Goal: Use online tool/utility: Utilize a website feature to perform a specific function

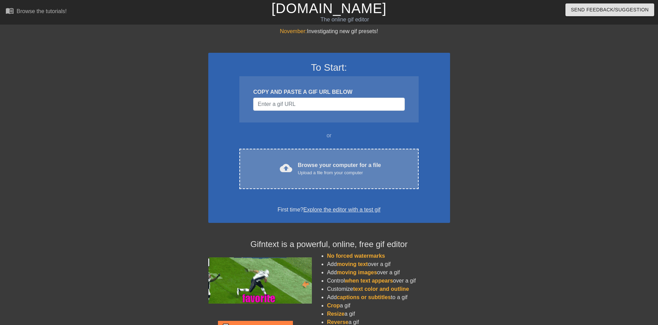
click at [307, 172] on div "Upload a file from your computer" at bounding box center [339, 173] width 83 height 7
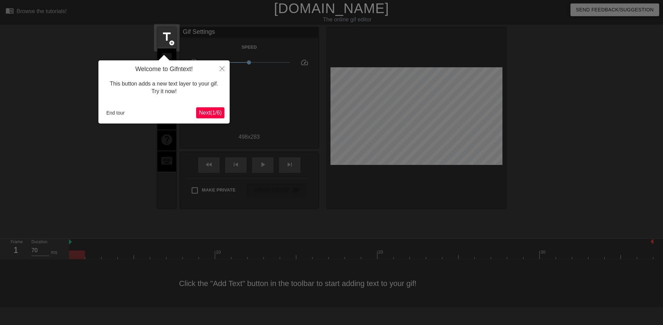
click at [213, 112] on span "Next ( 1 / 6 )" at bounding box center [210, 113] width 23 height 6
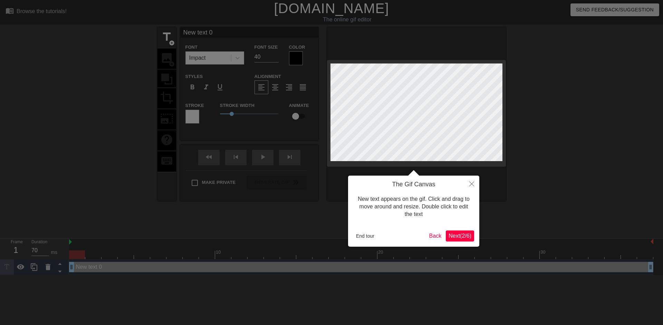
click at [454, 239] on span "Next ( 2 / 6 )" at bounding box center [460, 236] width 23 height 6
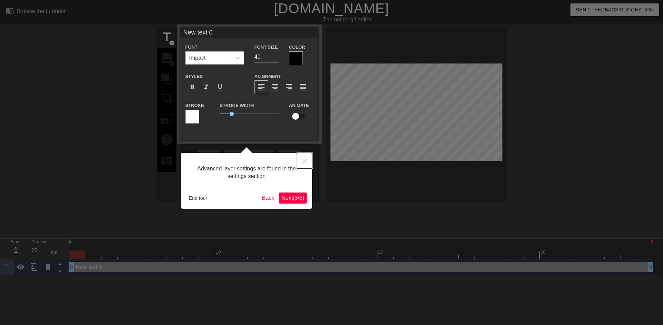
click at [306, 161] on icon "Close" at bounding box center [304, 161] width 5 height 5
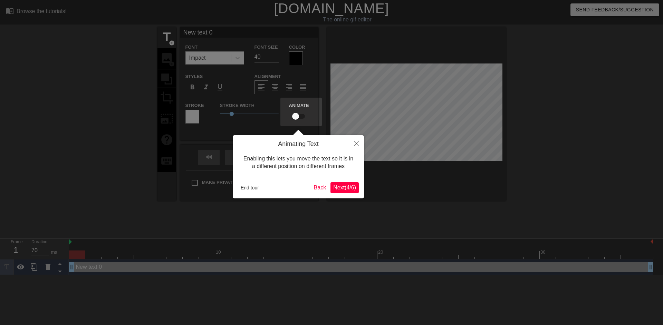
click at [343, 192] on button "Next ( 4 / 6 )" at bounding box center [344, 187] width 28 height 11
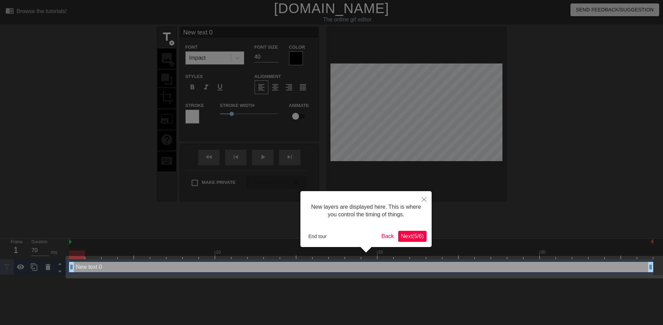
click at [408, 238] on span "Next ( 5 / 6 )" at bounding box center [412, 236] width 23 height 6
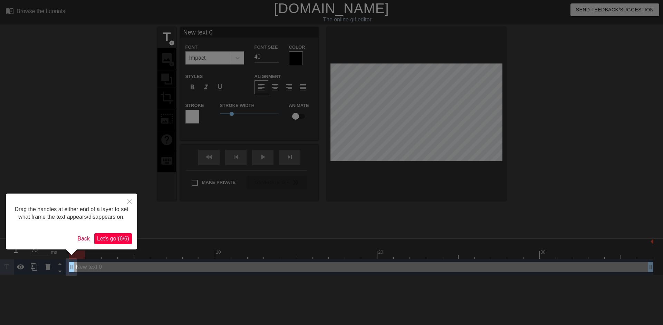
click at [113, 238] on span "Let's go! ( 6 / 6 )" at bounding box center [113, 239] width 32 height 6
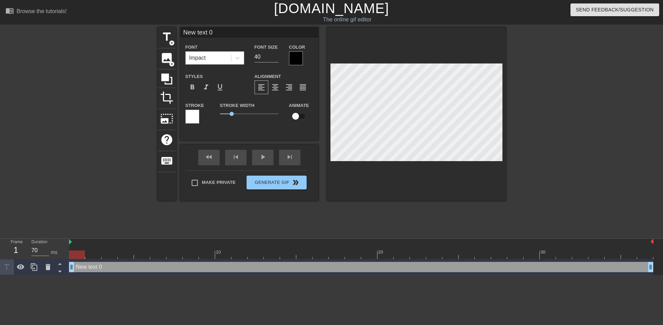
click at [244, 59] on div "Font Impact" at bounding box center [214, 54] width 69 height 22
click at [238, 59] on icon at bounding box center [237, 58] width 4 height 2
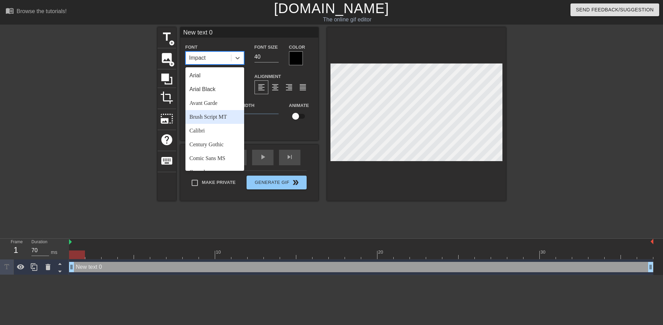
click at [208, 116] on div "Brush Script MT" at bounding box center [214, 117] width 59 height 14
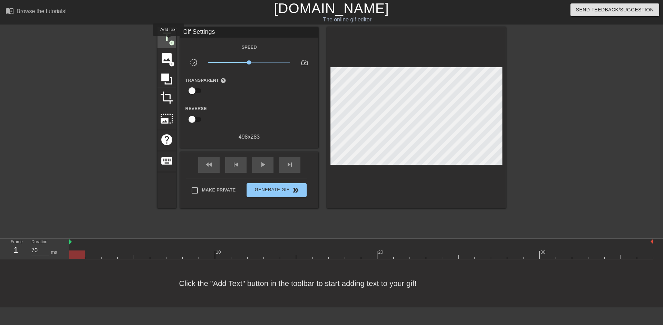
click at [169, 41] on span "add_circle" at bounding box center [172, 43] width 6 height 6
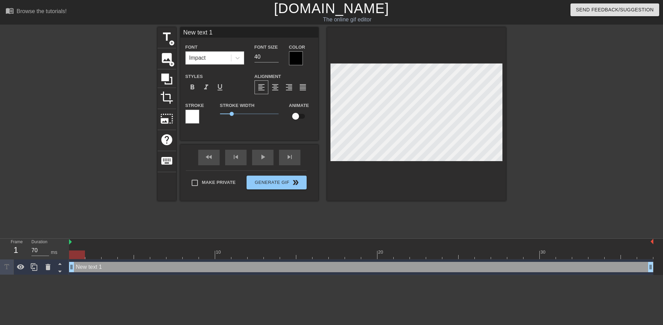
scroll to position [1, 1]
type input "Ne text 1"
type textarea "Ne text 1"
type input "Netext 1"
type textarea "Netext 1"
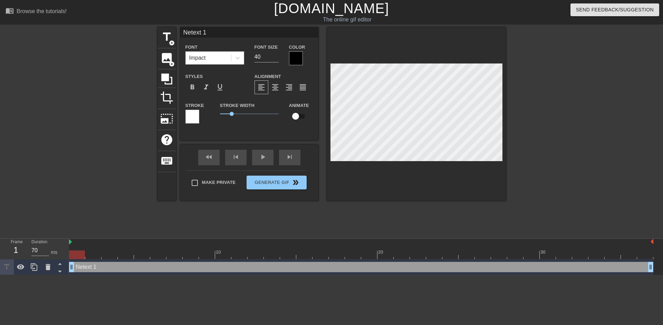
type input "Neext 1"
type textarea "Neext 1"
type input "Next 1"
type textarea "Next 1"
type input "Net 1"
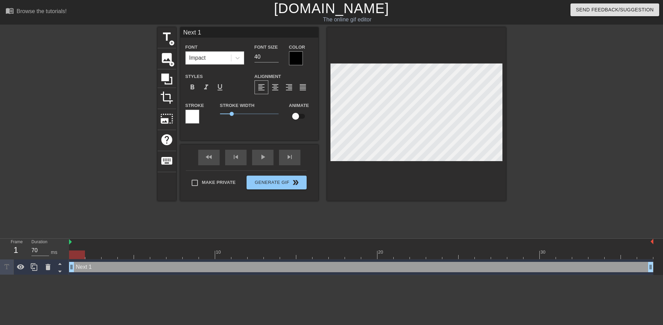
type textarea "Net 1"
type input "Ne 1"
type textarea "Ne 1"
type input "Ne1"
type textarea "Ne1"
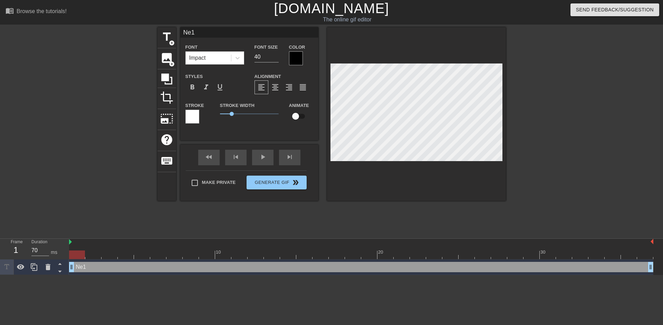
type input "Ne"
type textarea "Ne"
type input "N"
type textarea "N"
type input "ㄐ"
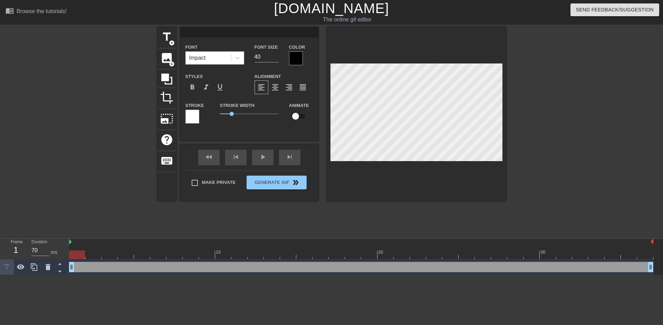
type textarea "ㄐ"
type input "ㄐㄧ"
type textarea "ㄐㄧ"
type input "ㄐㄧㄣ"
type textarea "ㄐㄧㄣ"
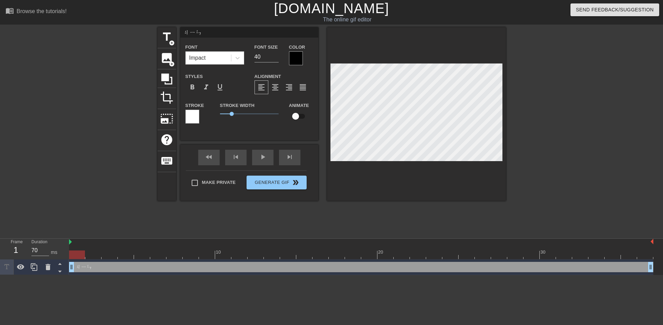
type input "金"
type textarea "金ㄐ"
type input "金ㄐㄧ"
type textarea "金ㄐㄧ"
type input "金ㄐㄧㄣ"
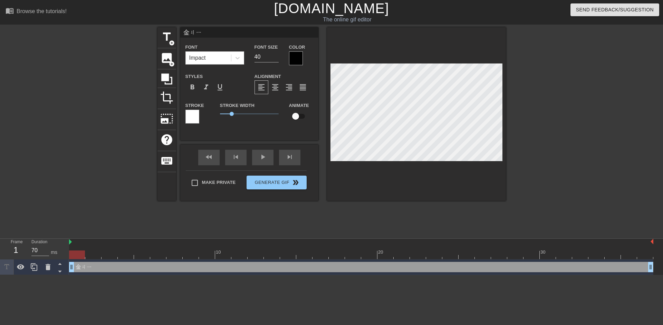
type textarea "金ㄐㄧㄣ"
type input "津津"
type textarea "津津"
type input "津津ㄉ"
type textarea "津津ㄉ"
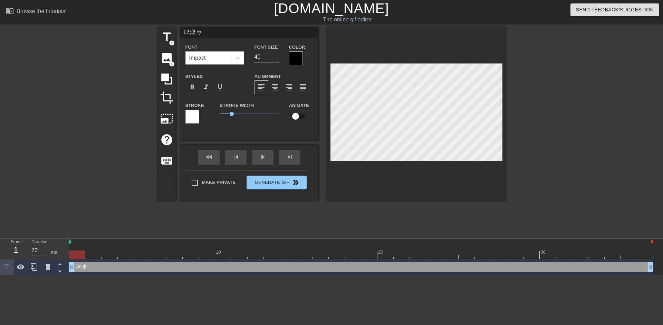
type input "津津ㄉㄧ"
type textarea "津津ㄉㄧ"
type input "津津ㄉㄧㄥ"
type textarea "津津ㄉㄧㄥ"
type input "金金鼎"
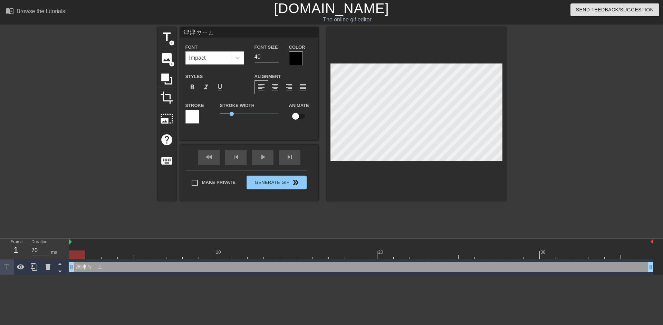
type textarea "金金鼎"
type input "金金鼎ㄐ"
type textarea "金金鼎ㄐ"
type input "金金鼎ㄐㄧ"
type textarea "金金鼎ㄐㄧ"
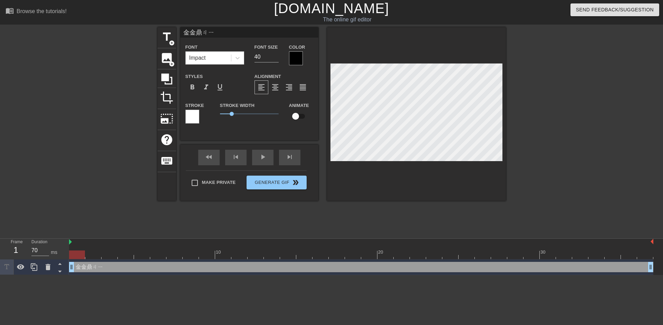
type input "津津頂級"
type textarea "津津頂級"
type input "津津頂級ㄔ"
type textarea "津津頂級ㄔ"
type input "津津頂級ㄔㄚ"
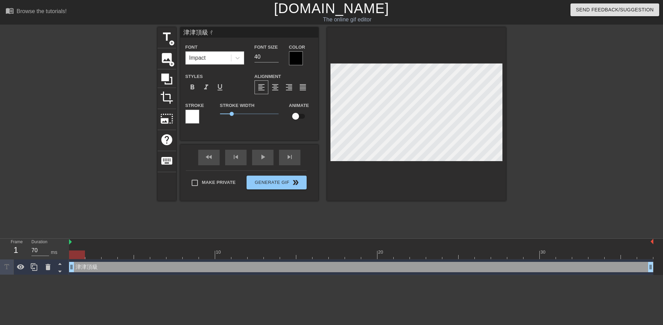
type textarea "津津頂級ㄔㄚ"
type input "津津頂級茶"
type textarea "津津頂級茶"
type input "津津頂級茶ㄈ"
type textarea "津津頂級茶ㄈ"
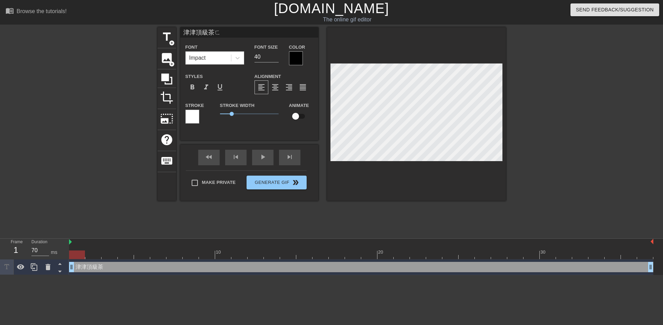
type input "津津頂級茶ㄈㄤ"
type textarea "津津頂級茶ㄈㄤ"
type input "津津頂級茶房"
type textarea "津津頂級茶房"
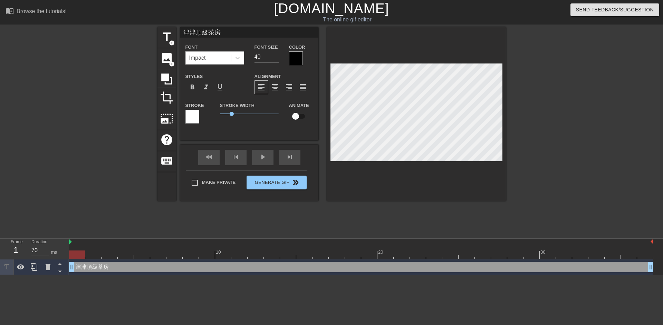
type input "津津頂級茶"
type textarea "津津頂級茶"
type input "津津頂級"
type textarea "津津頂級"
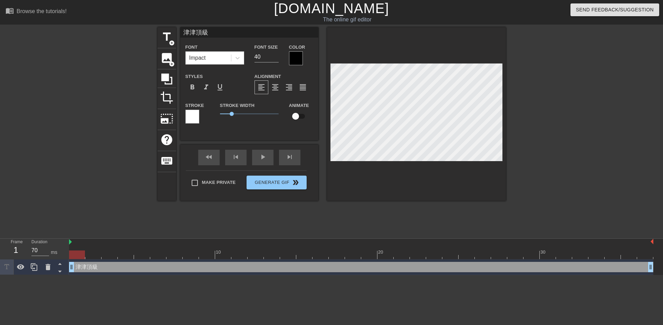
type input "津津頂級ㄨ"
type textarea "津津頂級ㄨ"
type input "津津頂級ㄨㄞ"
type textarea "津津頂級ㄨㄞ"
type input "津津頂級外"
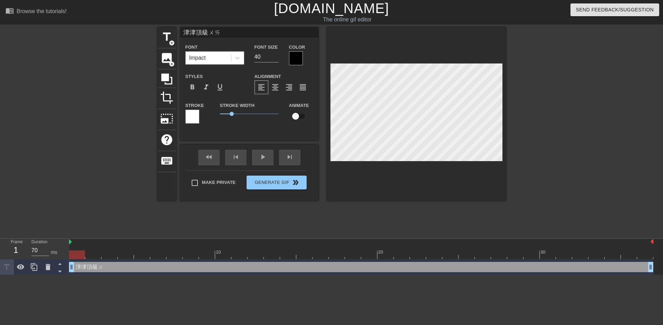
type textarea "津津頂級外"
type input "津津頂級外ㄙ"
type textarea "津津頂級外ㄙ"
type input "津津頂級外ㄙㄨ"
type textarea "津津頂級外ㄙㄨ"
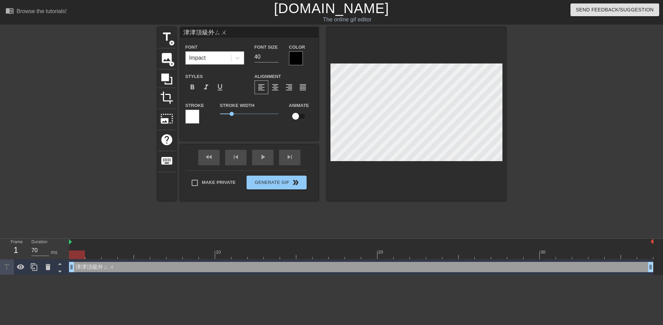
type input "津津頂級外ㄙㄨㄥ"
type textarea "津津頂級外ㄙㄨㄥ"
type input "津津頂級外送"
type textarea "津津頂級外送"
type input "津津頂級外送ㄔ"
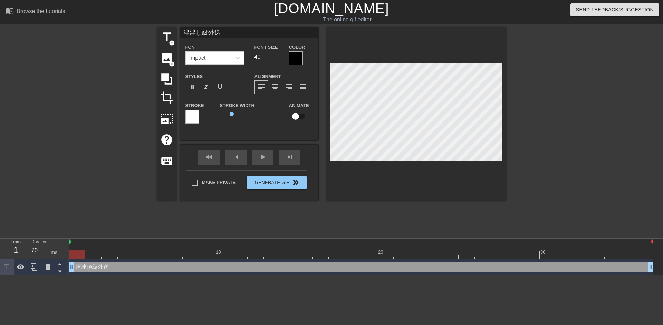
type textarea "津津頂級外送ㄔ"
type input "津津頂級外送ㄔㄚ"
type textarea "津津頂級外送ㄔㄚ"
type input "津津頂級外送茶"
type textarea "津津頂級外送茶"
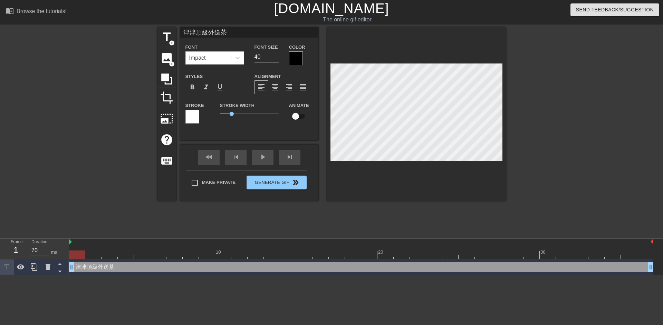
type input "津津頂級外送茶ㄈ"
type textarea "津津頂級外送茶ㄈ"
type input "津津頂級外送茶ㄈㄤ"
type textarea "津津頂級外送茶ㄈㄤ"
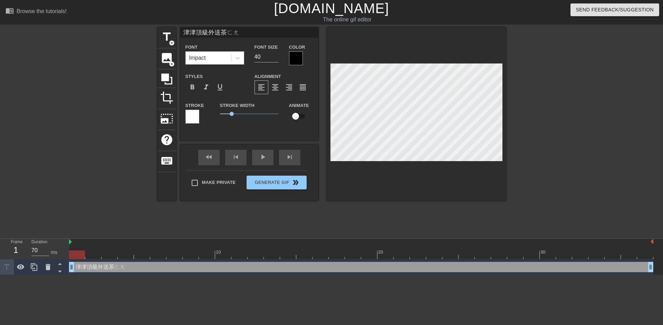
type input "津津頂級外送茶防"
type textarea "津津頂級外送茶防"
type input "津津頂級外送茶坊"
type textarea "津津頂級外送茶坊"
click at [297, 59] on div at bounding box center [296, 58] width 14 height 14
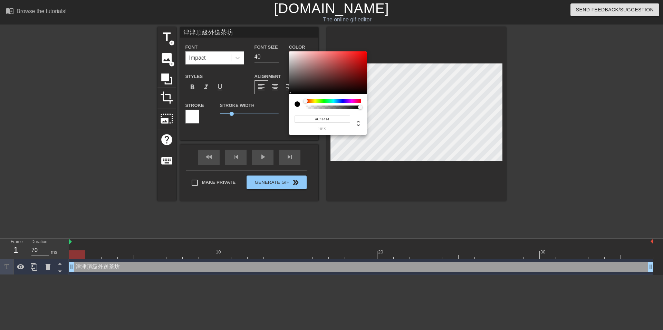
click at [359, 61] on div at bounding box center [328, 72] width 78 height 43
type input "#D31111"
click at [360, 59] on div at bounding box center [328, 72] width 78 height 43
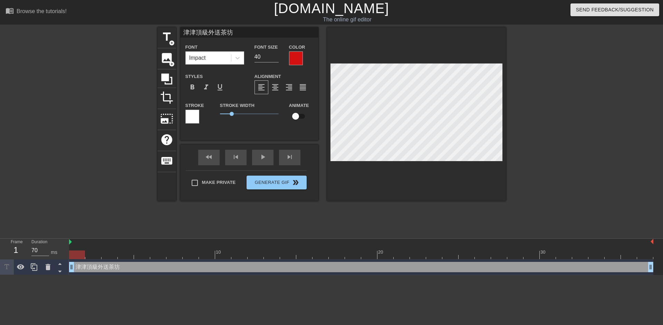
scroll to position [1, 3]
click at [237, 57] on icon at bounding box center [237, 58] width 7 height 7
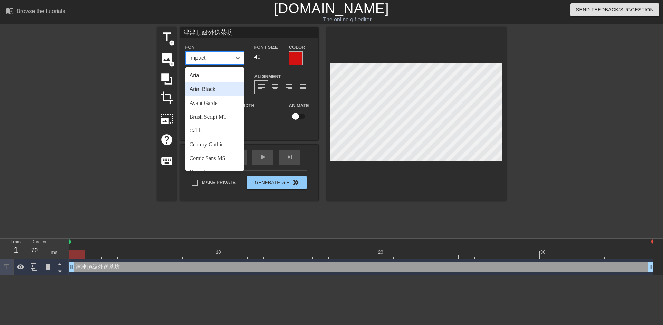
click at [223, 90] on div "Arial Black" at bounding box center [214, 90] width 59 height 14
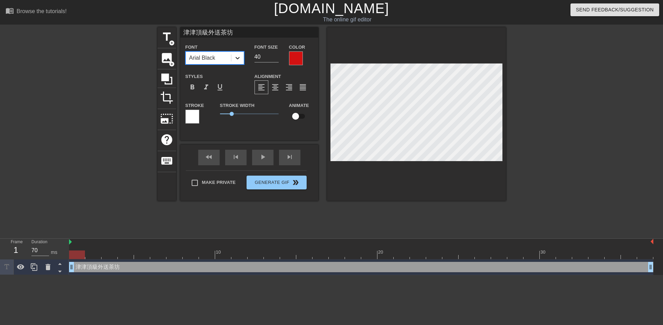
click at [240, 57] on icon at bounding box center [237, 58] width 7 height 7
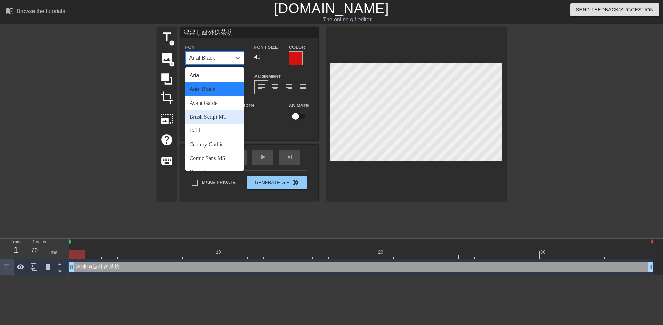
click at [215, 118] on div "Brush Script MT" at bounding box center [214, 117] width 59 height 14
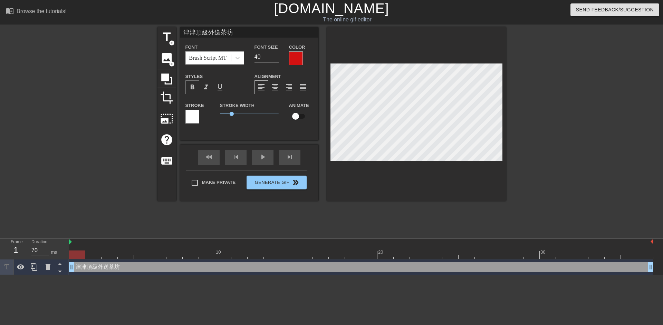
click at [193, 89] on span "format_bold" at bounding box center [192, 87] width 8 height 8
drag, startPoint x: 231, startPoint y: 113, endPoint x: 208, endPoint y: 118, distance: 23.8
click at [208, 118] on div "Stroke Stroke Width 0 Animate" at bounding box center [249, 115] width 138 height 29
click at [237, 59] on icon at bounding box center [237, 58] width 4 height 2
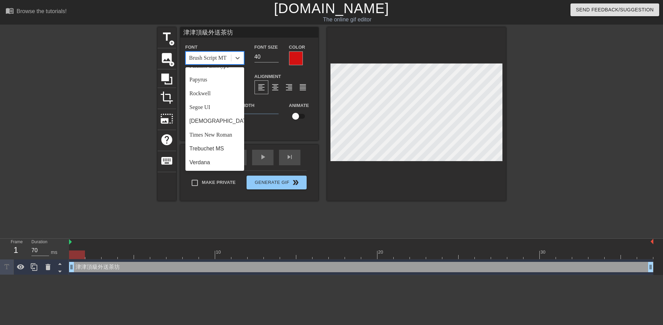
scroll to position [247, 0]
click at [216, 139] on div "Times New Roman" at bounding box center [214, 135] width 59 height 14
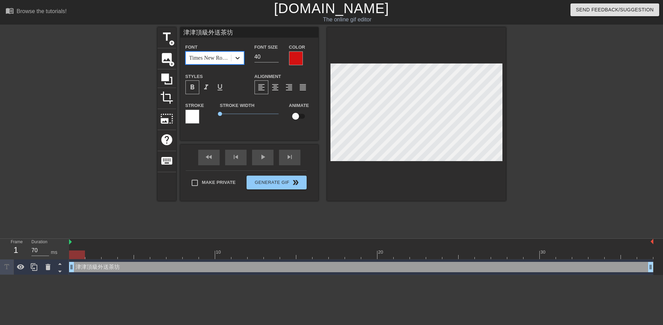
click at [237, 57] on icon at bounding box center [237, 58] width 7 height 7
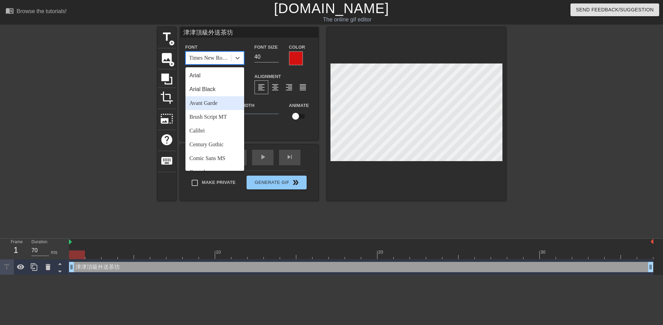
click at [211, 108] on div "Avant Garde" at bounding box center [214, 103] width 59 height 14
click at [239, 58] on icon at bounding box center [237, 58] width 7 height 7
click at [212, 92] on div "Arial Black" at bounding box center [214, 90] width 59 height 14
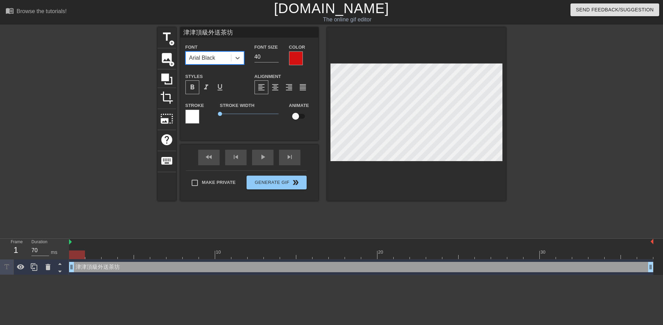
click at [194, 117] on div at bounding box center [192, 117] width 14 height 14
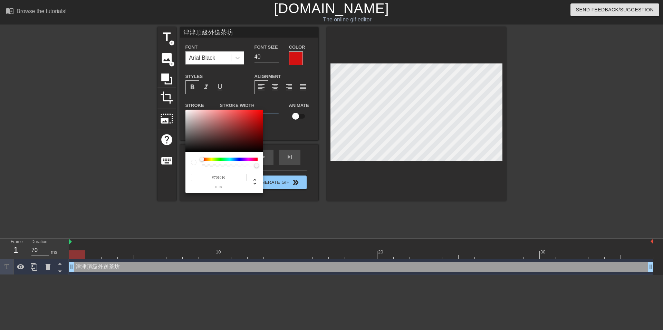
click at [249, 133] on div at bounding box center [224, 131] width 78 height 43
type input "#162B76"
click at [237, 158] on div at bounding box center [230, 159] width 56 height 3
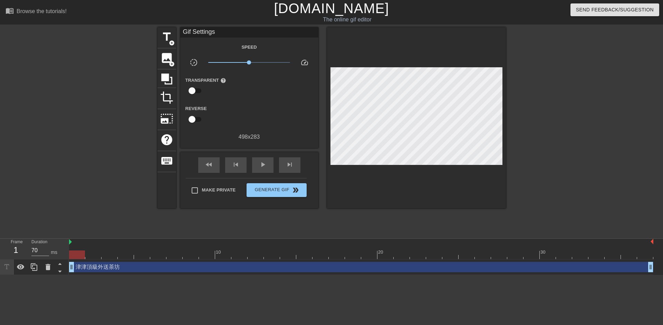
click at [262, 108] on div "Reverse" at bounding box center [249, 115] width 138 height 22
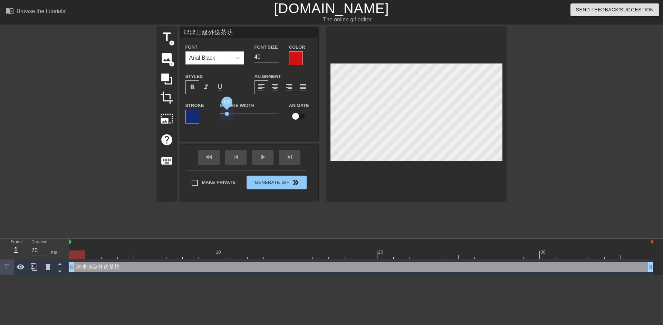
drag, startPoint x: 221, startPoint y: 114, endPoint x: 227, endPoint y: 117, distance: 6.8
click at [227, 117] on span "0.6" at bounding box center [249, 114] width 59 height 8
click at [194, 118] on div at bounding box center [192, 117] width 14 height 14
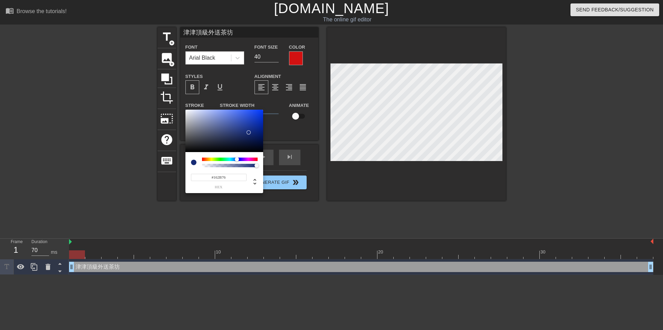
type input "#101217"
click at [208, 148] on div at bounding box center [224, 131] width 78 height 43
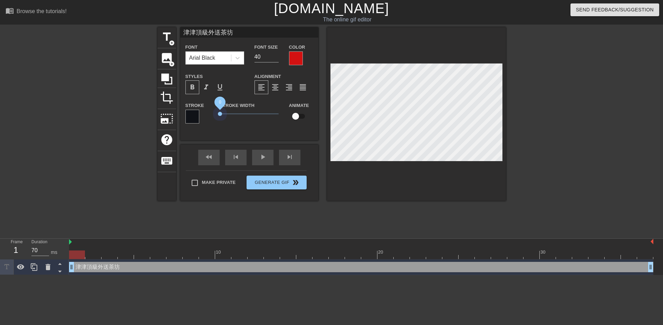
drag, startPoint x: 227, startPoint y: 113, endPoint x: 212, endPoint y: 111, distance: 15.3
click at [212, 111] on div "Stroke Stroke Width 0 Animate" at bounding box center [249, 115] width 138 height 29
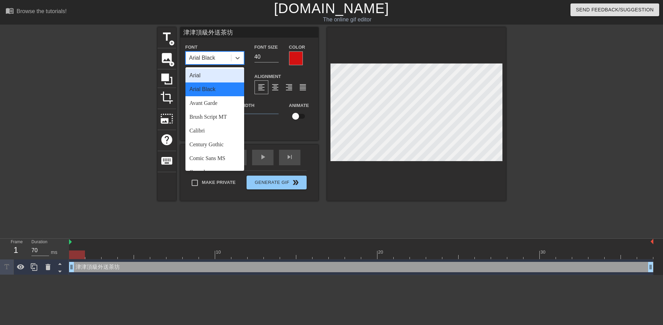
click at [215, 54] on div "Arial Black" at bounding box center [202, 58] width 26 height 8
click at [218, 114] on div "Brush Script MT" at bounding box center [214, 117] width 59 height 14
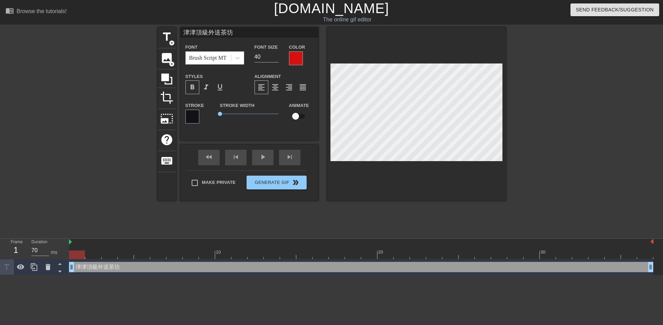
scroll to position [1, 1]
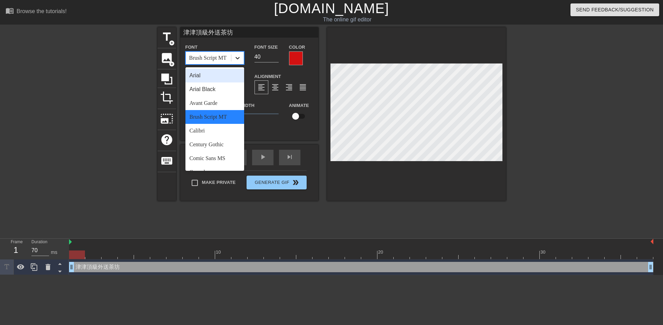
click at [238, 59] on icon at bounding box center [237, 58] width 4 height 2
click at [208, 143] on div "Century Gothic" at bounding box center [214, 145] width 59 height 14
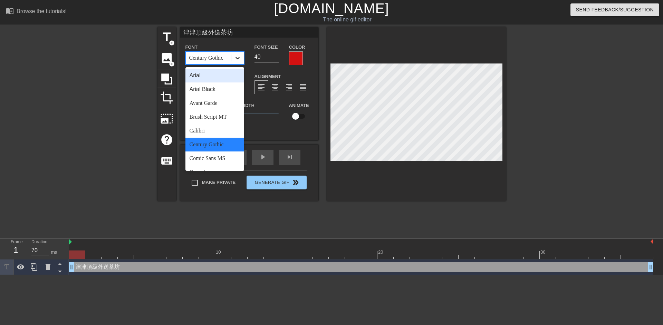
click at [238, 60] on icon at bounding box center [237, 58] width 7 height 7
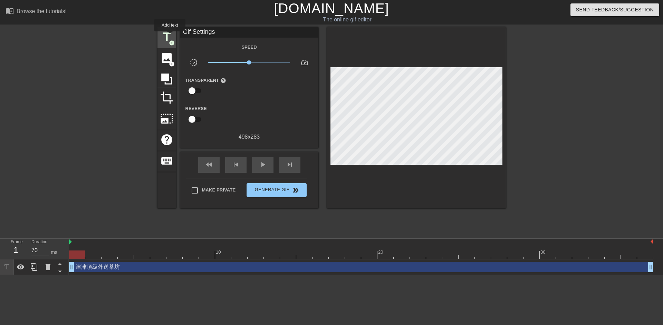
click at [170, 36] on span "title" at bounding box center [166, 36] width 13 height 13
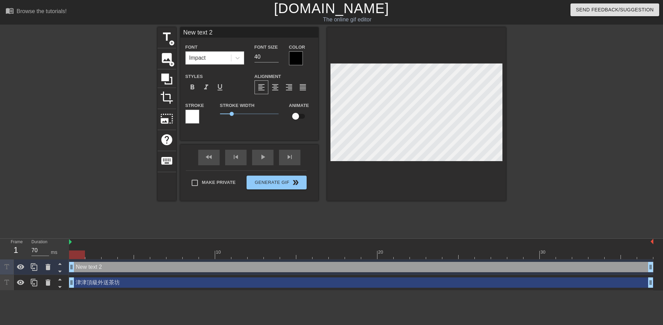
scroll to position [1, 2]
type input "New text"
type textarea "New text"
type input "New text"
type textarea "New text"
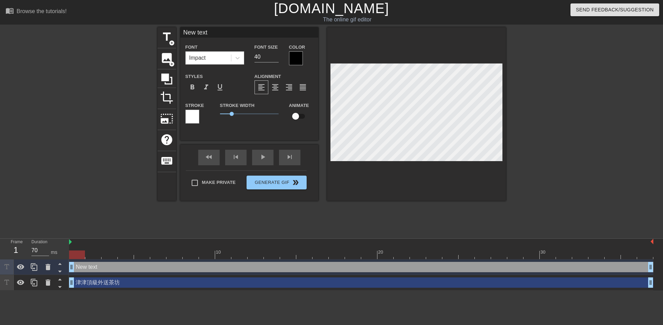
type input "New tex"
type textarea "New tex"
type input "New te"
type textarea "New te"
type input "New t"
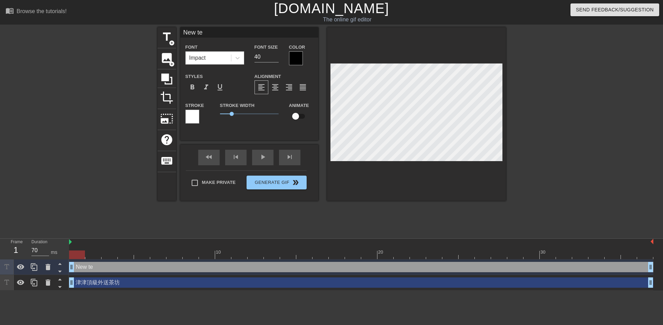
type textarea "New t"
type input "New"
type textarea "New"
type input "New"
type textarea "New"
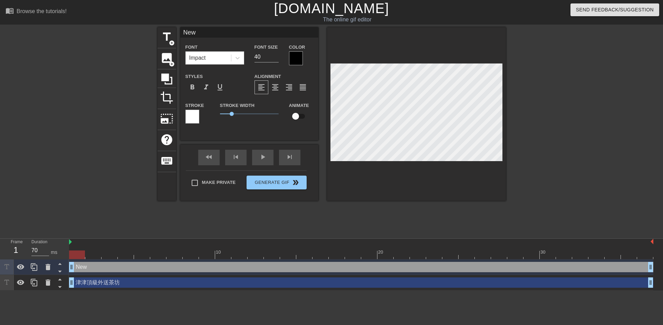
type input "Ne"
type textarea "Ne"
type input "N"
type textarea "N"
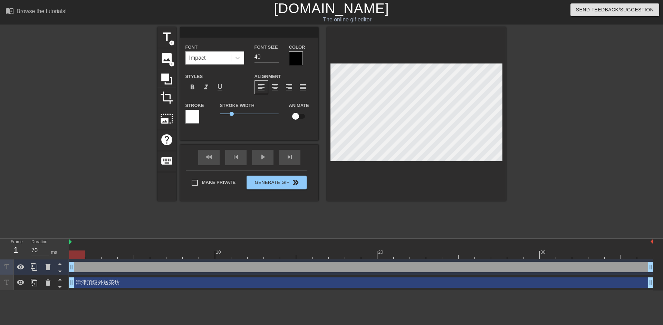
type input "ㄕ"
type textarea "ㄕ"
type input "ㄕㄛ"
type textarea "ㄕㄛ"
type input "ㄕ"
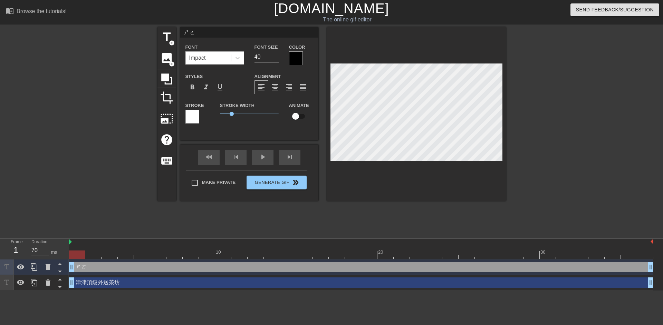
type textarea "ㄕ"
type input "G"
type textarea "G"
type input "Gi"
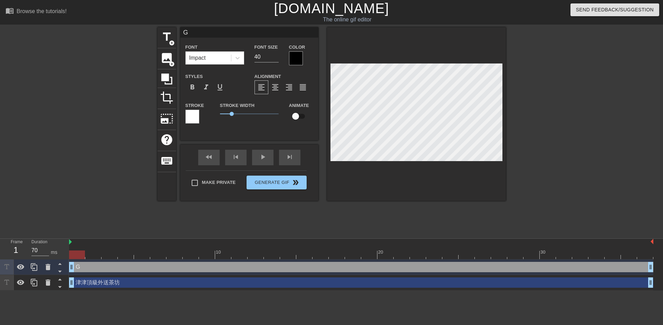
type textarea "Gi"
type input "Gin"
type textarea "Gin"
type input "Gin'"
type textarea "Gin'"
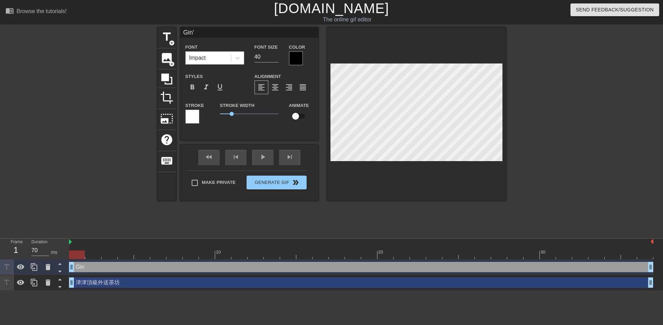
type input "Gin'ㄋ"
type textarea "Gin'ㄋ"
type input "Gin'"
type textarea "Gin'"
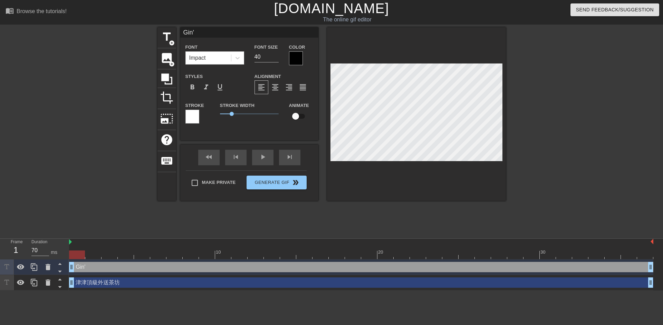
type input "Gin's"
type textarea "Gin's"
type input "Gin'sU"
type textarea "Gin'sU"
type input "Gin'sUb"
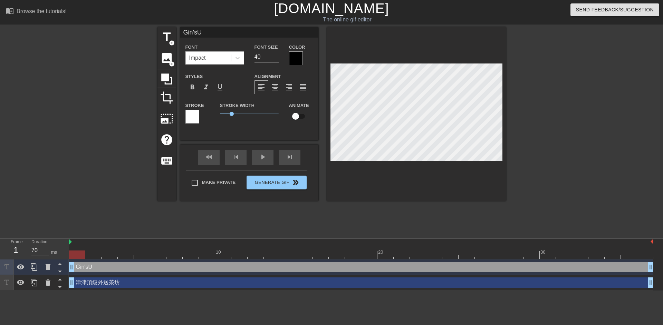
type textarea "Gin'sUb"
type input "Gin'sUbe"
type textarea "Gin'sUbe"
type input "Gin'[PERSON_NAME]"
type textarea "Gin'[PERSON_NAME]"
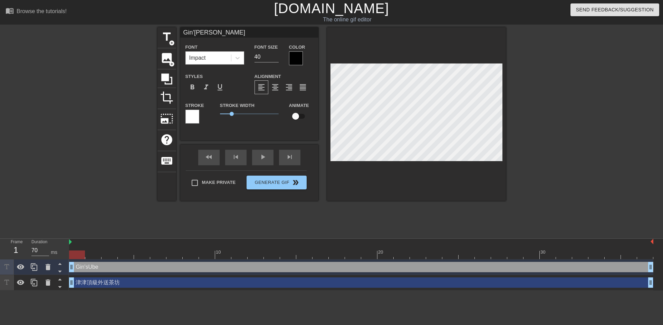
scroll to position [1, 2]
type input "Gin'[PERSON_NAME]"
type textarea "Gin'[PERSON_NAME]"
type input "Gin'sUberse"
type textarea "Gin'sUberse"
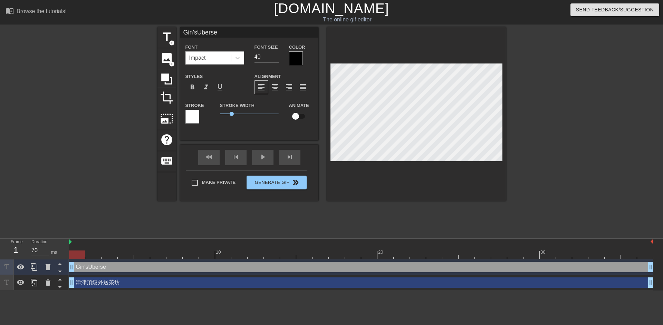
type input "Gin'sUbersex"
type textarea "Gin'sUbersex"
click at [234, 60] on icon at bounding box center [237, 58] width 7 height 7
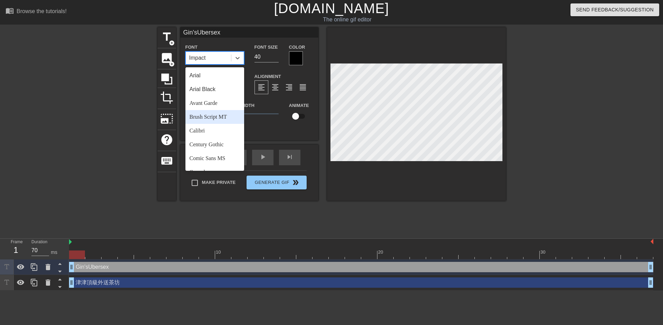
click at [213, 114] on div "Brush Script MT" at bounding box center [214, 117] width 59 height 14
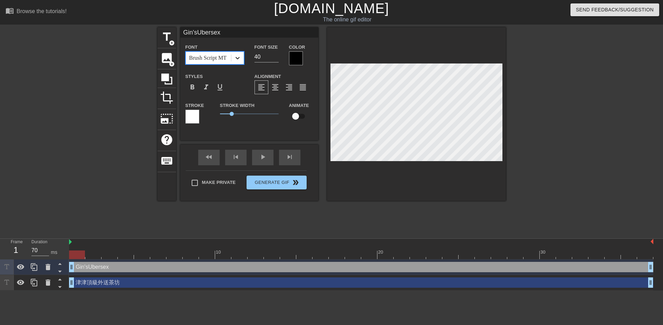
click at [238, 60] on icon at bounding box center [237, 58] width 7 height 7
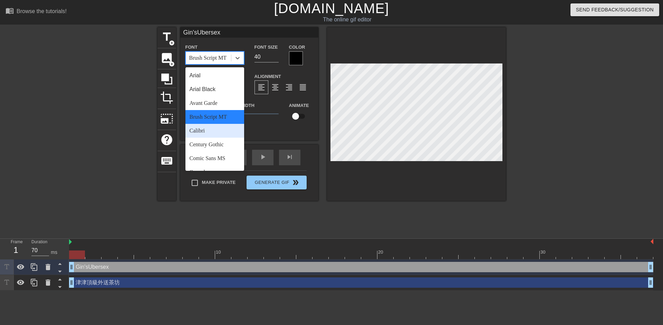
scroll to position [1, 1]
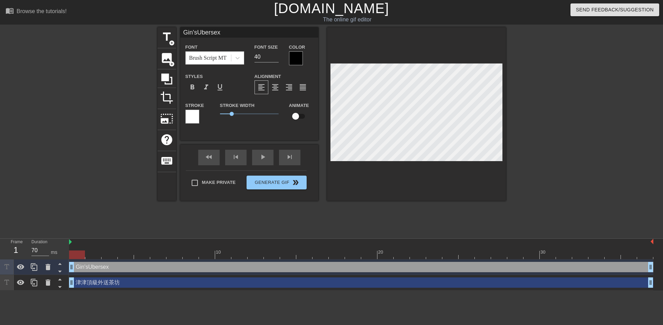
click at [293, 60] on div at bounding box center [296, 58] width 14 height 14
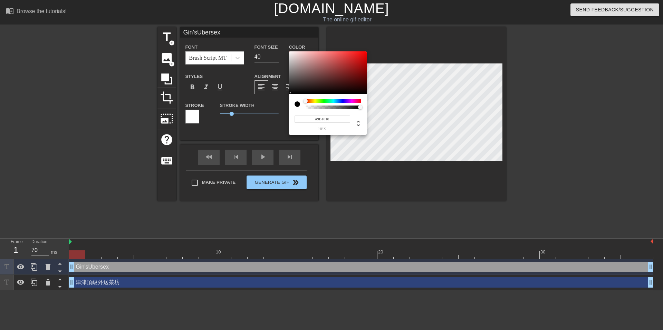
type input "#9D1010"
click at [358, 68] on div at bounding box center [328, 72] width 78 height 43
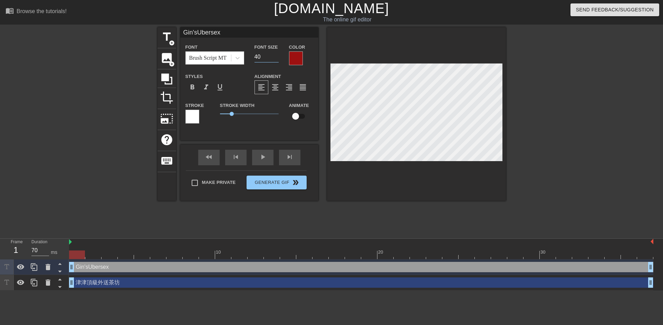
click at [263, 57] on input "40" at bounding box center [266, 56] width 24 height 11
drag, startPoint x: 269, startPoint y: 57, endPoint x: 249, endPoint y: 58, distance: 19.3
click at [249, 58] on div "Font Size 40" at bounding box center [266, 54] width 35 height 22
type input "30"
drag, startPoint x: 231, startPoint y: 112, endPoint x: 212, endPoint y: 112, distance: 19.7
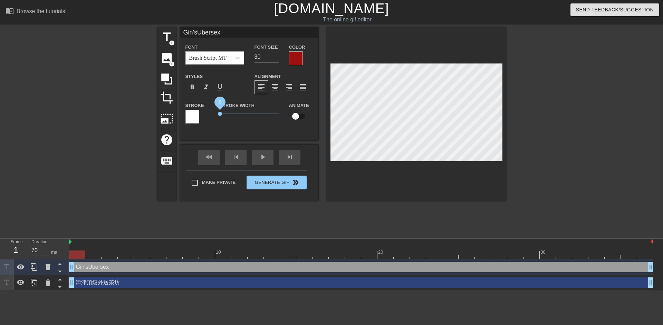
click at [212, 112] on div "Stroke Stroke Width 0 Animate" at bounding box center [249, 115] width 138 height 29
type input "津津頂級外送茶坊"
type input "40"
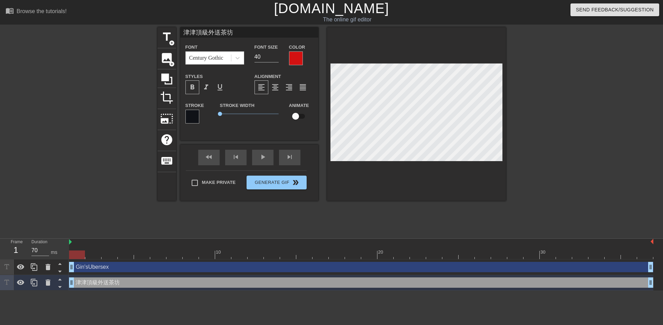
type input "Gin'sUbersex"
type input "30"
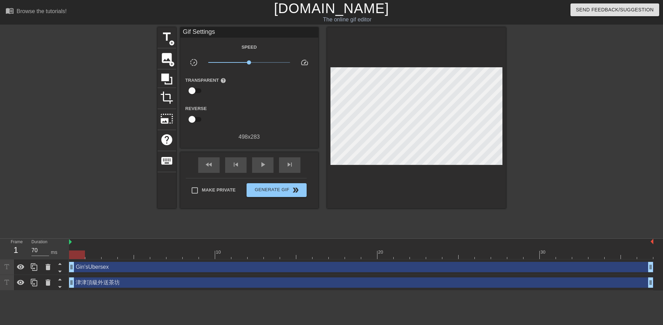
click at [560, 159] on div at bounding box center [566, 130] width 104 height 207
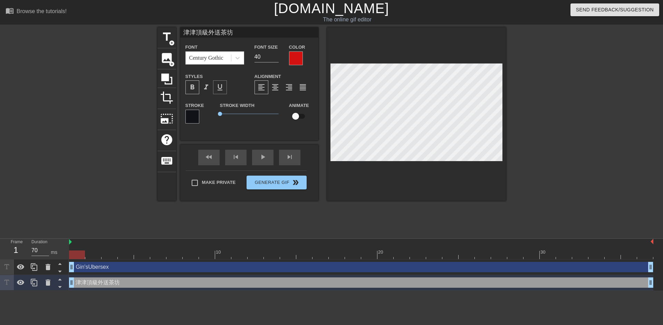
click at [218, 85] on span "format_underline" at bounding box center [220, 87] width 8 height 8
click at [294, 59] on div at bounding box center [296, 58] width 14 height 14
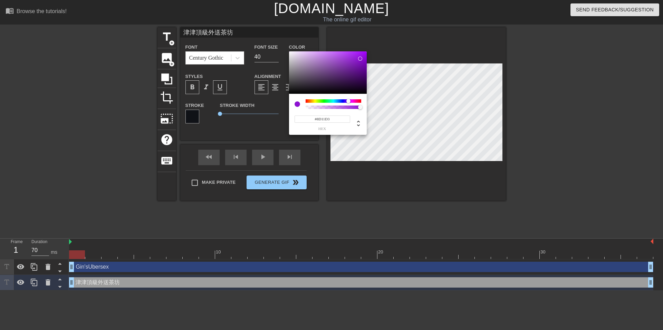
click at [348, 100] on div at bounding box center [334, 100] width 56 height 3
click at [358, 101] on div at bounding box center [334, 100] width 56 height 3
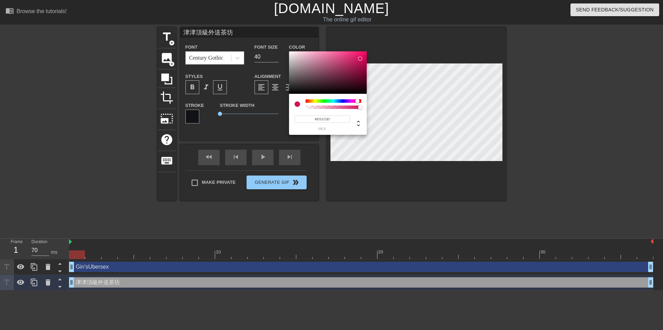
type input "#D31156"
click at [358, 102] on div at bounding box center [358, 101] width 4 height 4
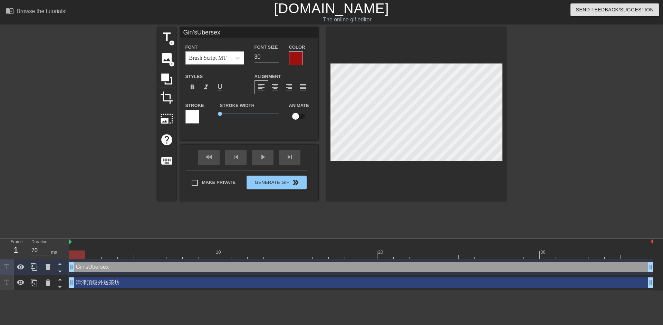
click at [295, 59] on div at bounding box center [296, 58] width 14 height 14
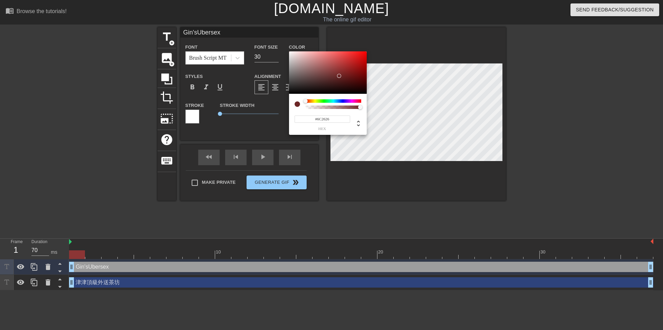
drag, startPoint x: 358, startPoint y: 65, endPoint x: 339, endPoint y: 76, distance: 21.5
click at [339, 76] on div at bounding box center [339, 76] width 4 height 4
type input "#262D6C"
click at [341, 100] on div at bounding box center [334, 100] width 56 height 3
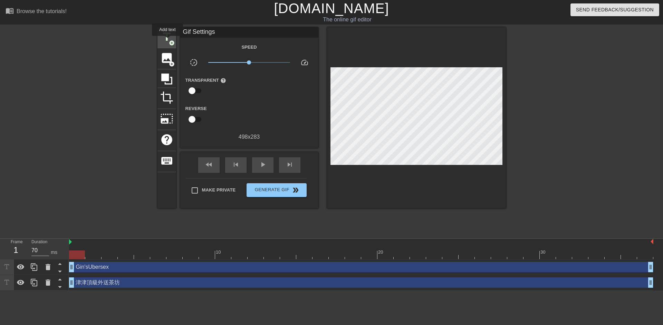
click at [167, 40] on span "title" at bounding box center [166, 36] width 13 height 13
click at [167, 32] on span "title" at bounding box center [166, 36] width 13 height 13
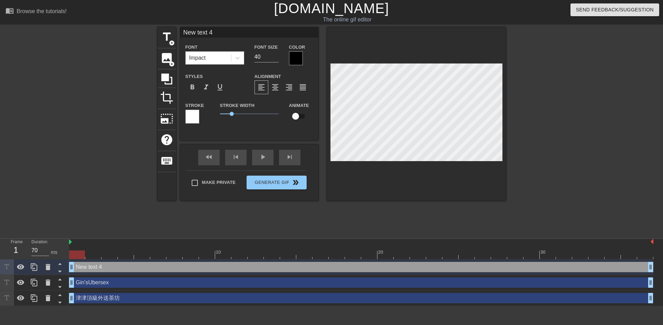
scroll to position [1, 1]
type input "text 4"
type textarea "text 4"
type input "text 4"
type textarea "text 4"
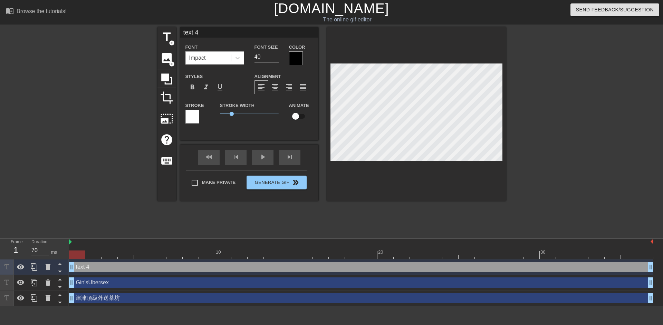
type input "ext 4"
type textarea "ext 4"
type input "xt 4"
type textarea "xt 4"
type input "t 4"
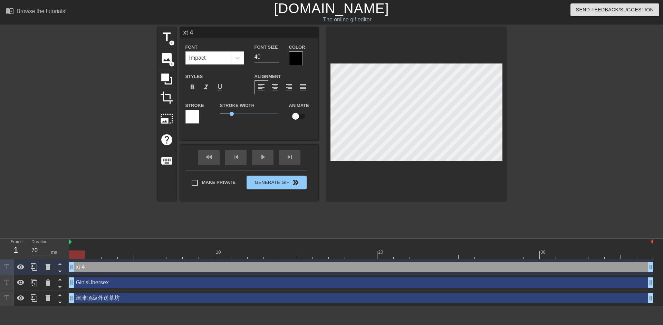
type textarea "t 4"
type input "4"
type textarea "4"
type input "4"
type textarea "4"
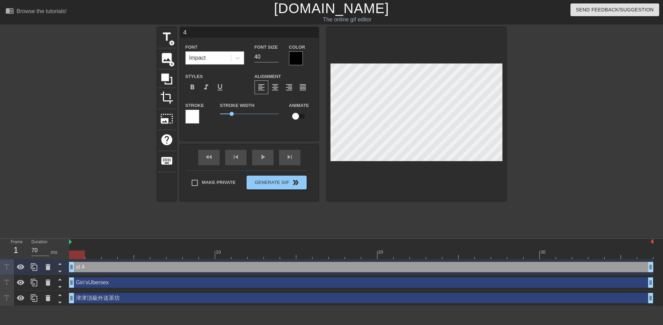
scroll to position [1, 1]
type input "ㄠ"
type textarea "ㄠ"
type input "t"
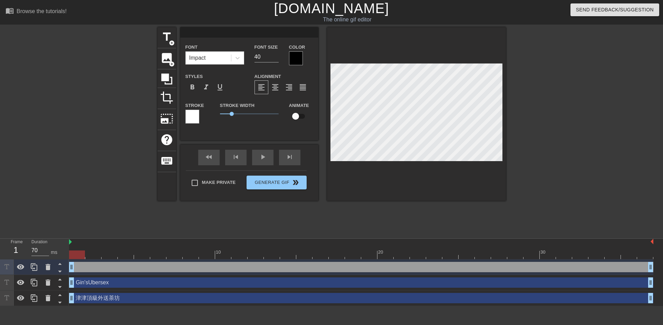
type textarea "t"
type input "T"
type textarea "T"
type input "TG"
type textarea "TG"
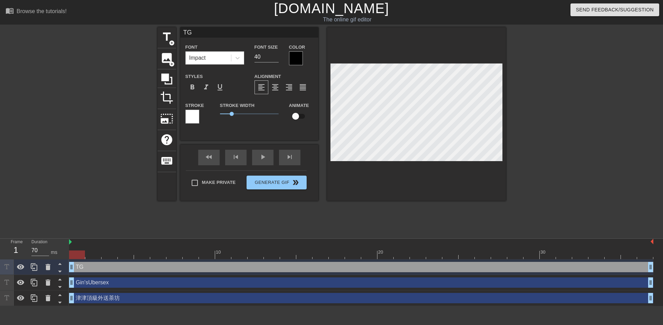
type input "TG:"
type textarea "TG:"
type input "TG:a"
type textarea "TG:a"
type input "TG:"
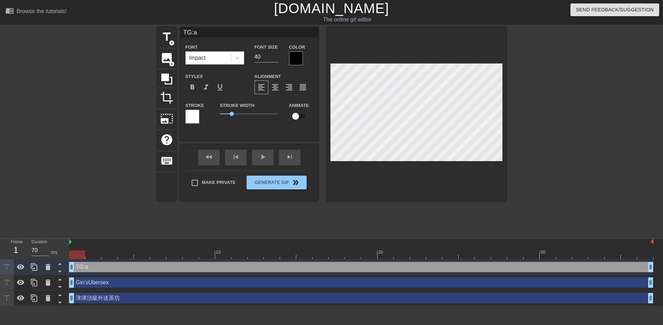
type textarea "TG:"
type input "TG:@"
type textarea "TG:@"
type input "TG:@M"
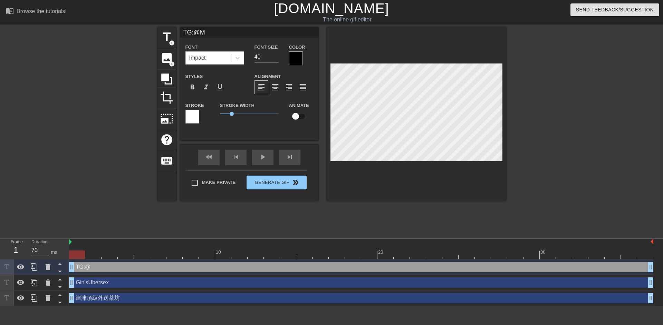
type textarea "TG:@M"
type input "TG:@"
type textarea "TG:@"
type input "TG:@m"
type textarea "TG:@m"
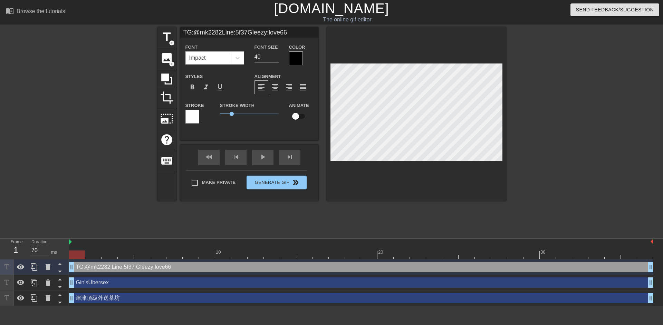
scroll to position [1, 2]
drag, startPoint x: 268, startPoint y: 57, endPoint x: 250, endPoint y: 56, distance: 18.0
click at [250, 56] on div "Font Size 40" at bounding box center [266, 54] width 35 height 22
click at [237, 53] on div at bounding box center [237, 58] width 12 height 12
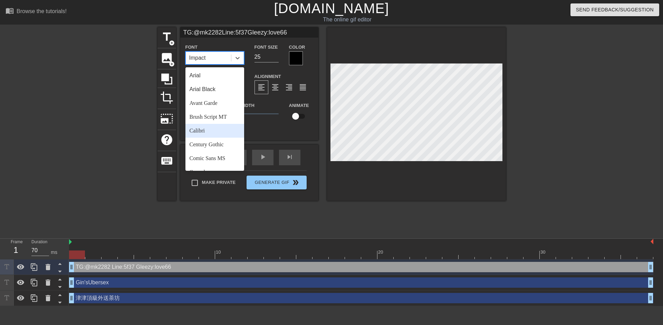
click at [213, 130] on div "Calibri" at bounding box center [214, 131] width 59 height 14
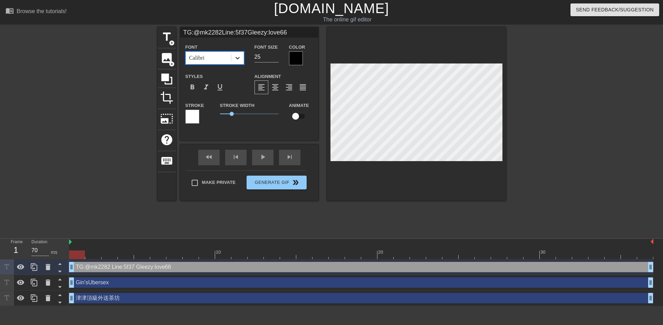
click at [238, 56] on icon at bounding box center [237, 58] width 7 height 7
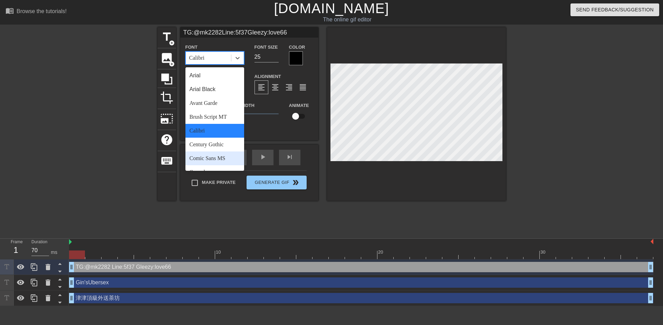
click at [213, 153] on div "Comic Sans MS" at bounding box center [214, 159] width 59 height 14
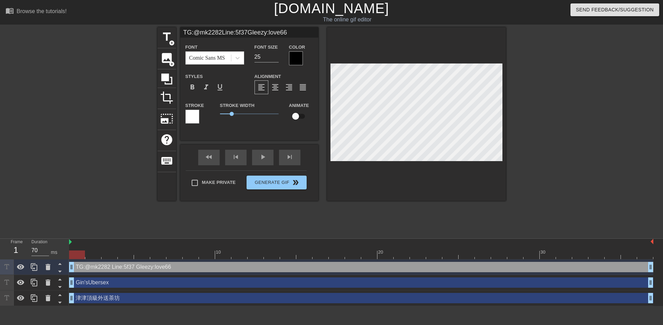
scroll to position [1, 1]
drag, startPoint x: 232, startPoint y: 113, endPoint x: 226, endPoint y: 121, distance: 9.7
click at [220, 117] on span "0.05" at bounding box center [249, 114] width 59 height 8
drag, startPoint x: 222, startPoint y: 115, endPoint x: 213, endPoint y: 115, distance: 9.0
click at [213, 115] on div "Stroke Stroke Width 0 Animate" at bounding box center [249, 115] width 138 height 29
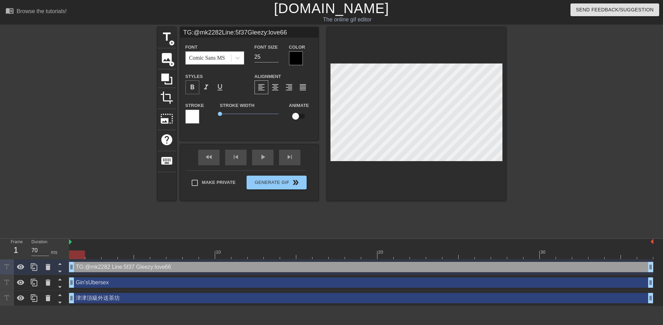
click at [191, 85] on span "format_bold" at bounding box center [192, 87] width 8 height 8
click at [221, 115] on span "0.1" at bounding box center [221, 114] width 4 height 4
click at [239, 129] on div "Stroke Width 0.1" at bounding box center [249, 115] width 69 height 29
click at [266, 60] on input "25" at bounding box center [266, 56] width 24 height 11
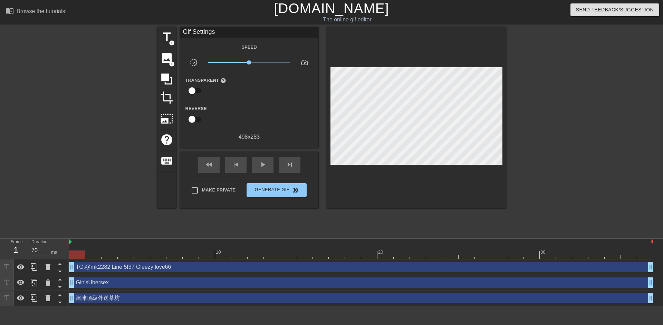
click at [560, 138] on div at bounding box center [566, 130] width 104 height 207
click at [195, 89] on input "checkbox" at bounding box center [191, 90] width 39 height 13
click at [195, 89] on input "checkbox" at bounding box center [198, 90] width 39 height 13
click at [22, 268] on icon at bounding box center [21, 267] width 8 height 8
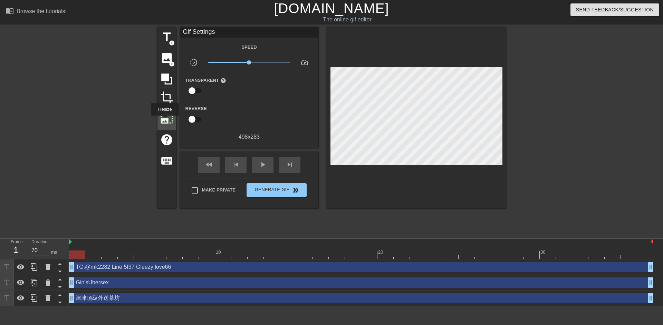
click at [164, 121] on span "photo_size_select_large" at bounding box center [166, 118] width 13 height 13
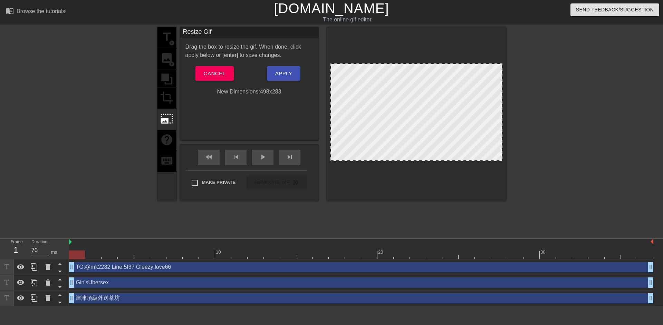
drag, startPoint x: 502, startPoint y: 161, endPoint x: 529, endPoint y: 184, distance: 35.8
click at [529, 184] on div "title add_circle image add_circle crop photo_size_select_large help keyboard Re…" at bounding box center [331, 130] width 663 height 207
drag, startPoint x: 430, startPoint y: 161, endPoint x: 431, endPoint y: 171, distance: 10.8
click at [431, 171] on div at bounding box center [416, 114] width 179 height 174
click at [279, 77] on span "Apply" at bounding box center [283, 73] width 17 height 9
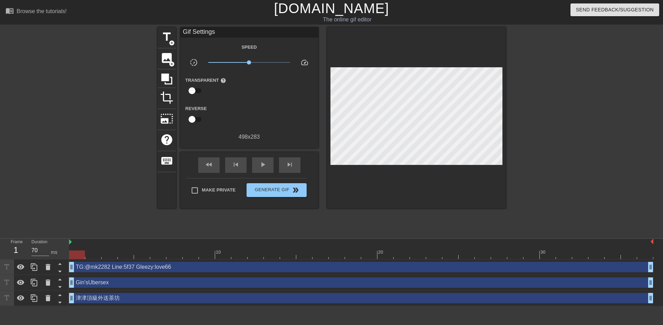
drag, startPoint x: 186, startPoint y: 79, endPoint x: 215, endPoint y: 79, distance: 28.3
click at [215, 79] on label "Transparent help" at bounding box center [205, 80] width 41 height 7
click at [258, 166] on div "play_arrow" at bounding box center [262, 165] width 21 height 16
click at [266, 193] on span "Generate Gif double_arrow" at bounding box center [276, 190] width 54 height 8
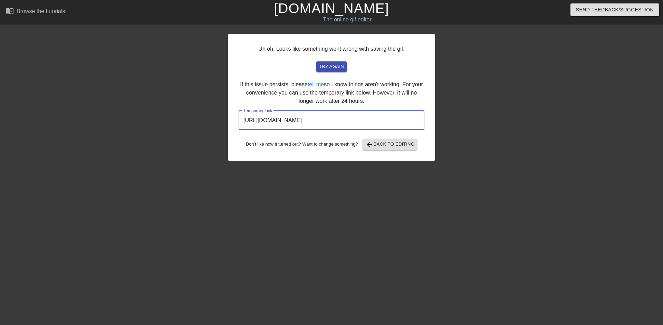
drag, startPoint x: 393, startPoint y: 123, endPoint x: 259, endPoint y: 125, distance: 133.3
click at [231, 126] on div "Uh oh. Looks like something went wrong with saving the gif. try again If this i…" at bounding box center [331, 97] width 207 height 127
